Goal: Navigation & Orientation: Find specific page/section

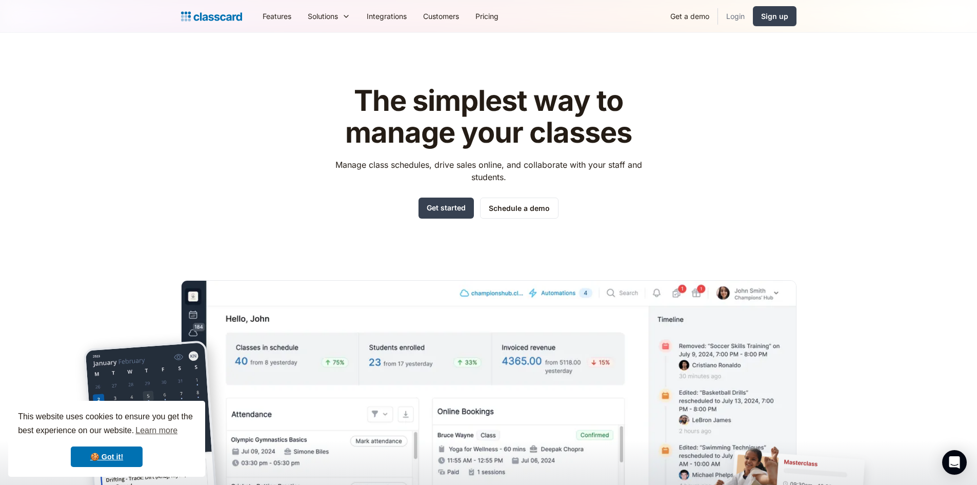
click at [742, 17] on link "Login" at bounding box center [735, 16] width 35 height 23
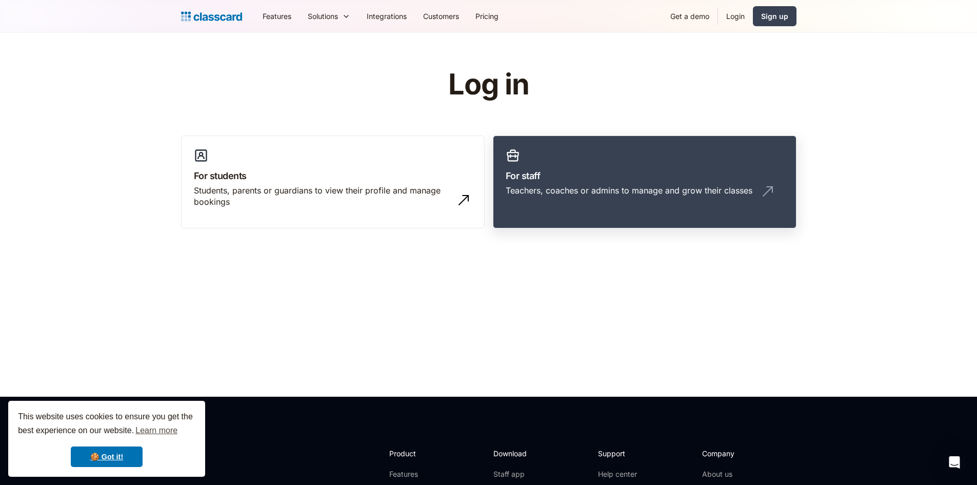
click at [582, 181] on h3 "For staff" at bounding box center [645, 176] width 278 height 14
